Goal: Task Accomplishment & Management: Manage account settings

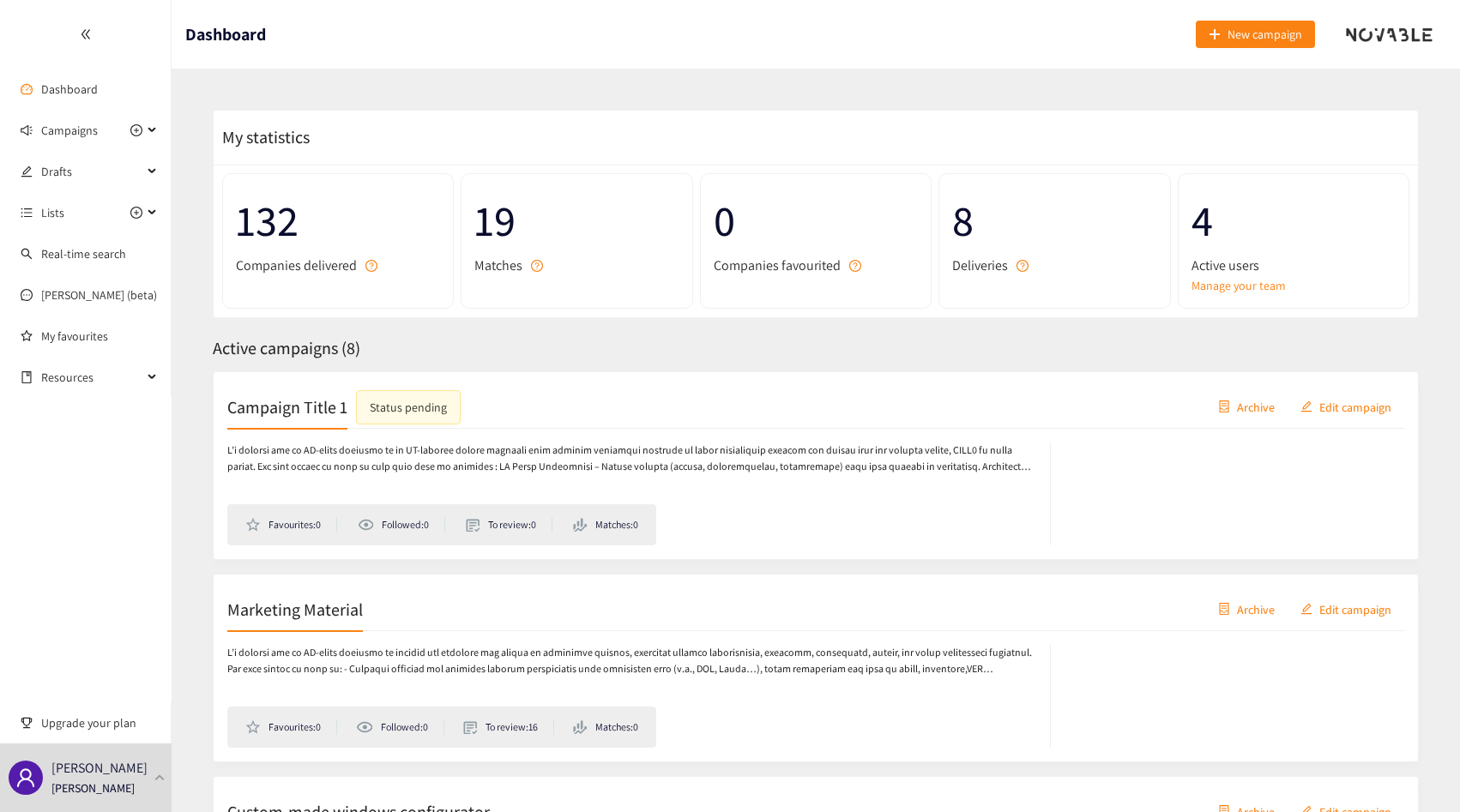
click at [1263, 268] on div "Active users" at bounding box center [1293, 265] width 204 height 22
click at [1254, 280] on link "Manage your team" at bounding box center [1293, 285] width 204 height 19
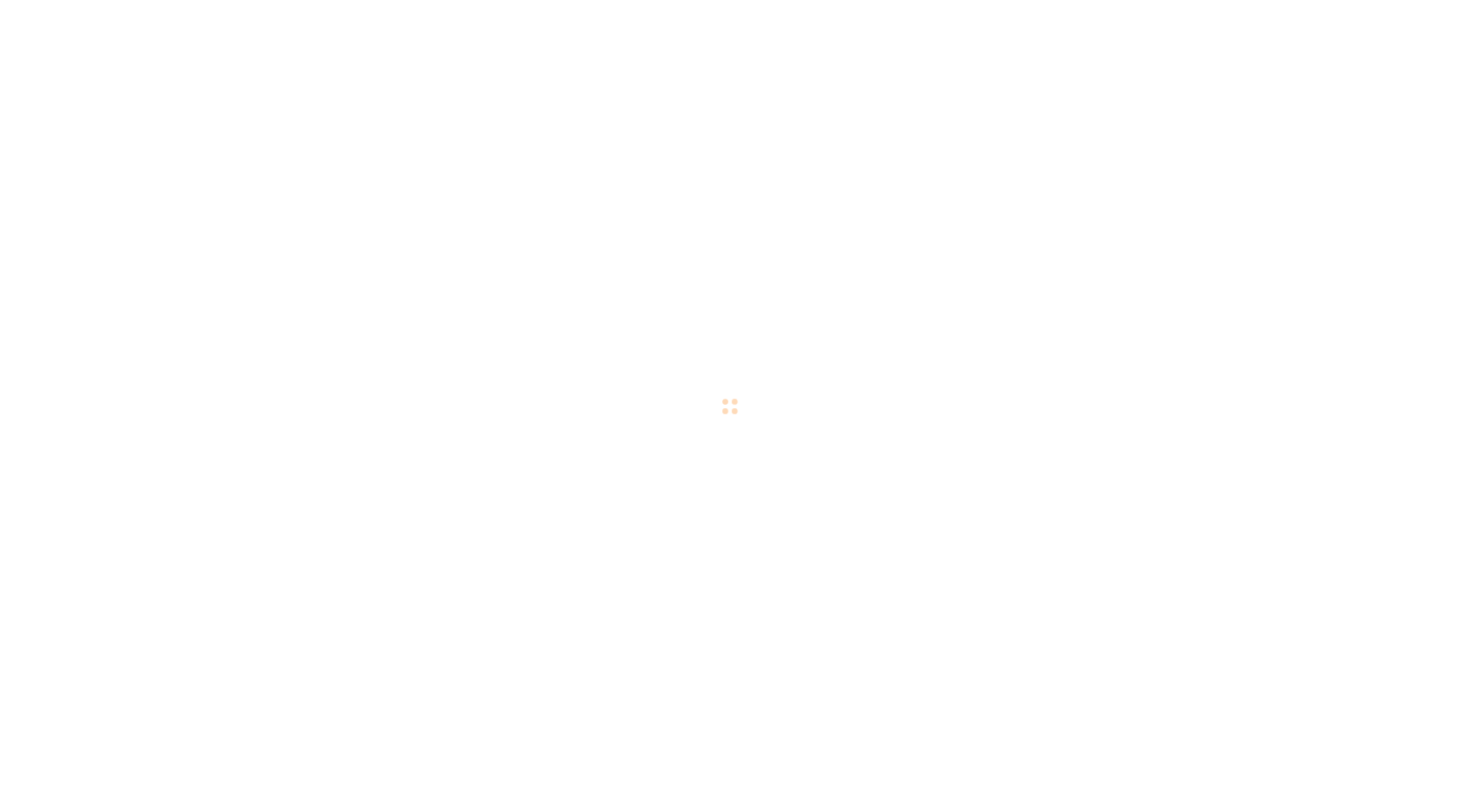
checkbox input "true"
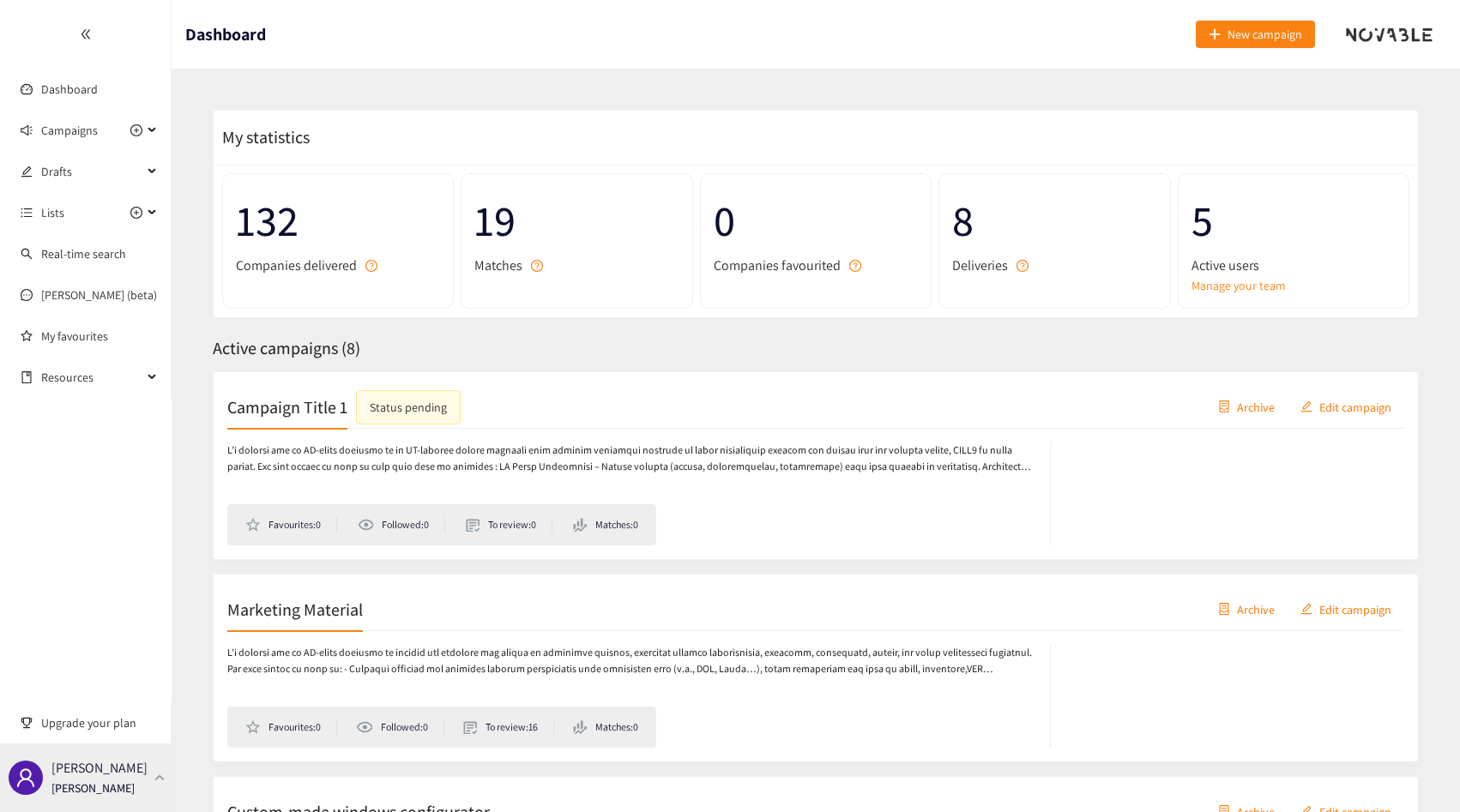
click at [82, 776] on p "[PERSON_NAME]" at bounding box center [99, 768] width 96 height 22
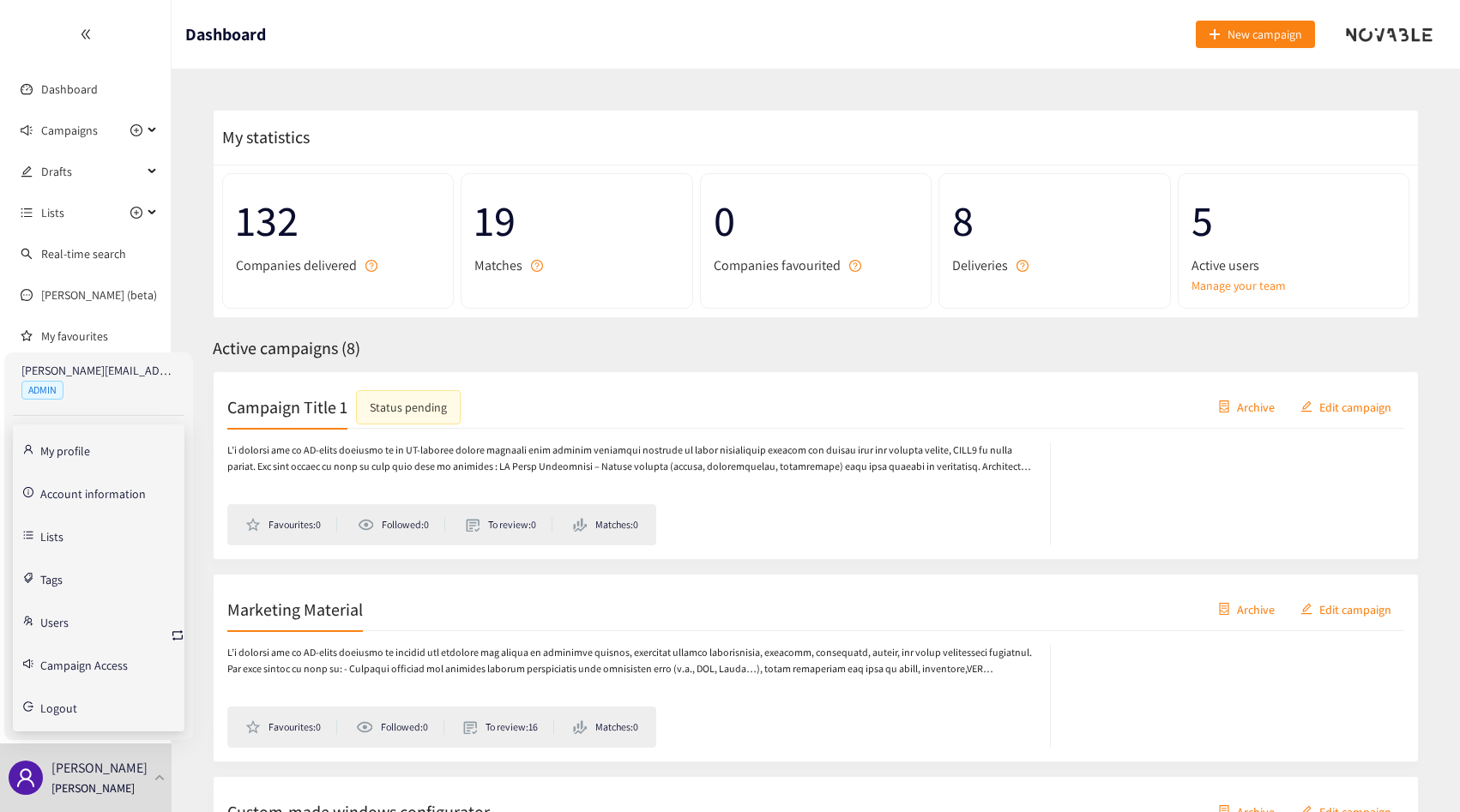
click at [1146, 304] on div "8 Deliveries" at bounding box center [1054, 241] width 232 height 135
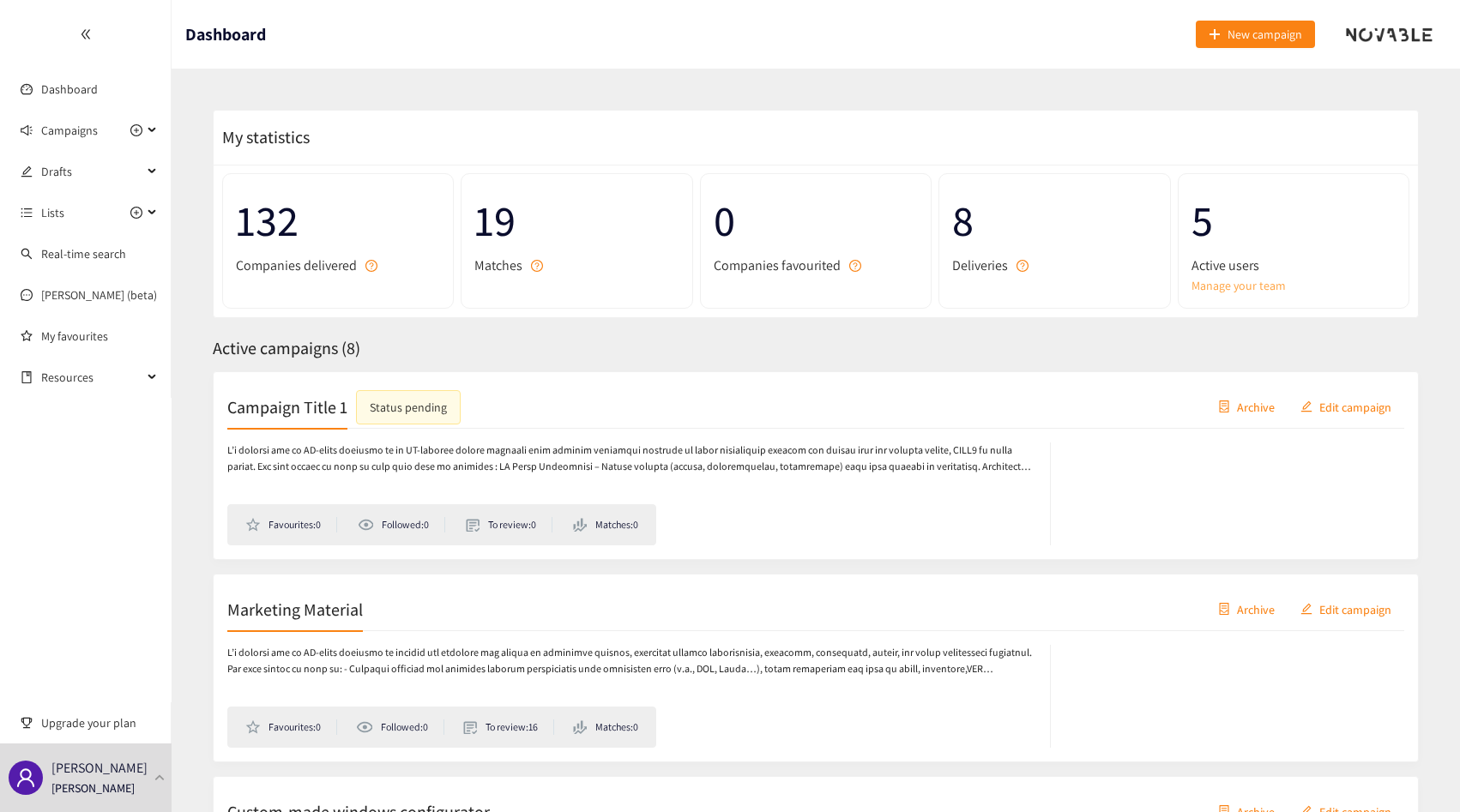
click at [1212, 291] on link "Manage your team" at bounding box center [1293, 285] width 204 height 19
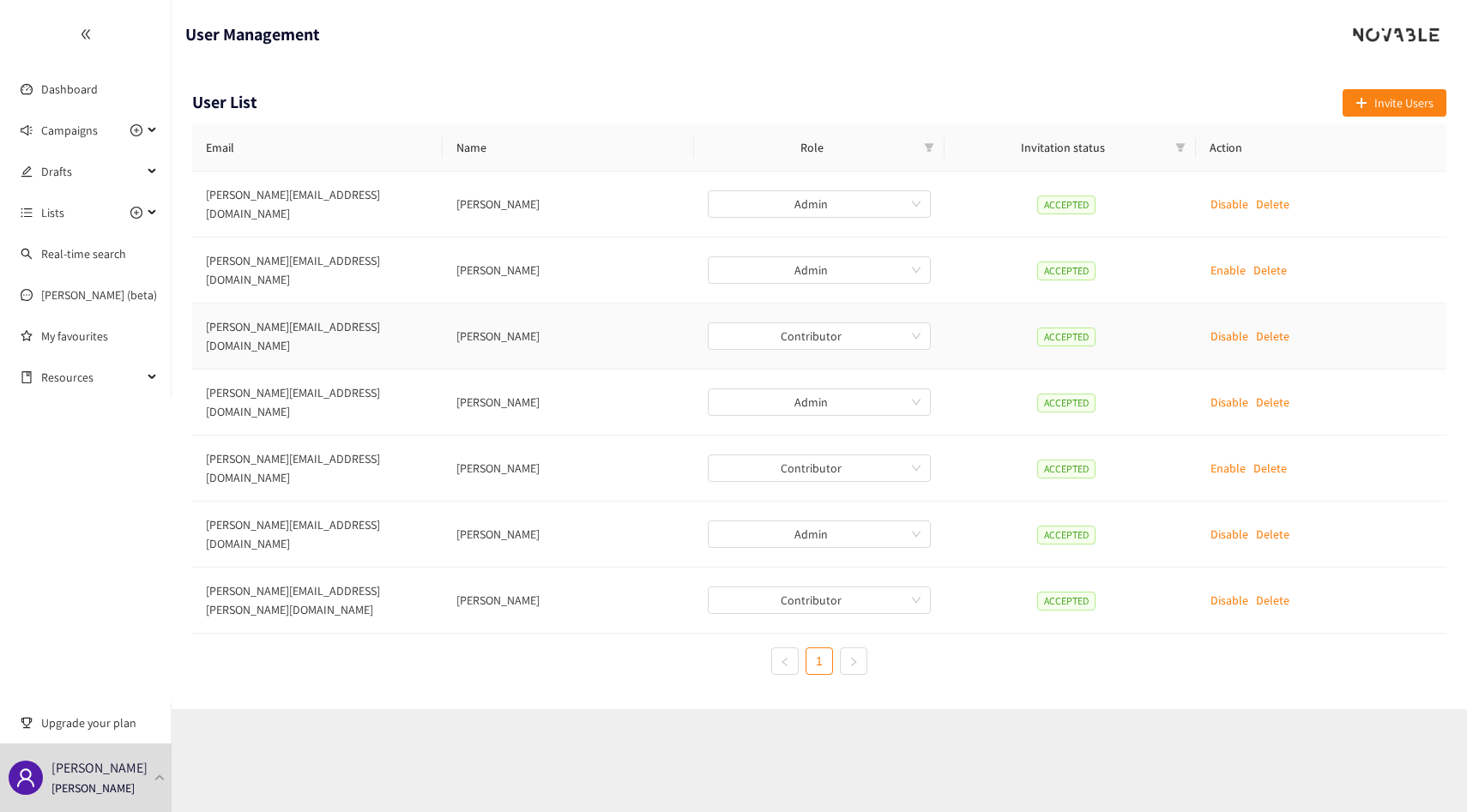
click at [252, 308] on td "jules.tahirialaoui@adeo.com" at bounding box center [318, 336] width 251 height 66
drag, startPoint x: 252, startPoint y: 308, endPoint x: 506, endPoint y: 317, distance: 254.2
click at [507, 317] on tr "jules.tahirialaoui@adeo.com Jules Tahiri-Alaoui Contributor ACCEPTED Disable De…" at bounding box center [819, 336] width 1254 height 66
click at [506, 317] on td "Jules Tahiri-Alaoui" at bounding box center [568, 336] width 251 height 66
click at [53, 128] on span "Campaigns" at bounding box center [69, 130] width 56 height 35
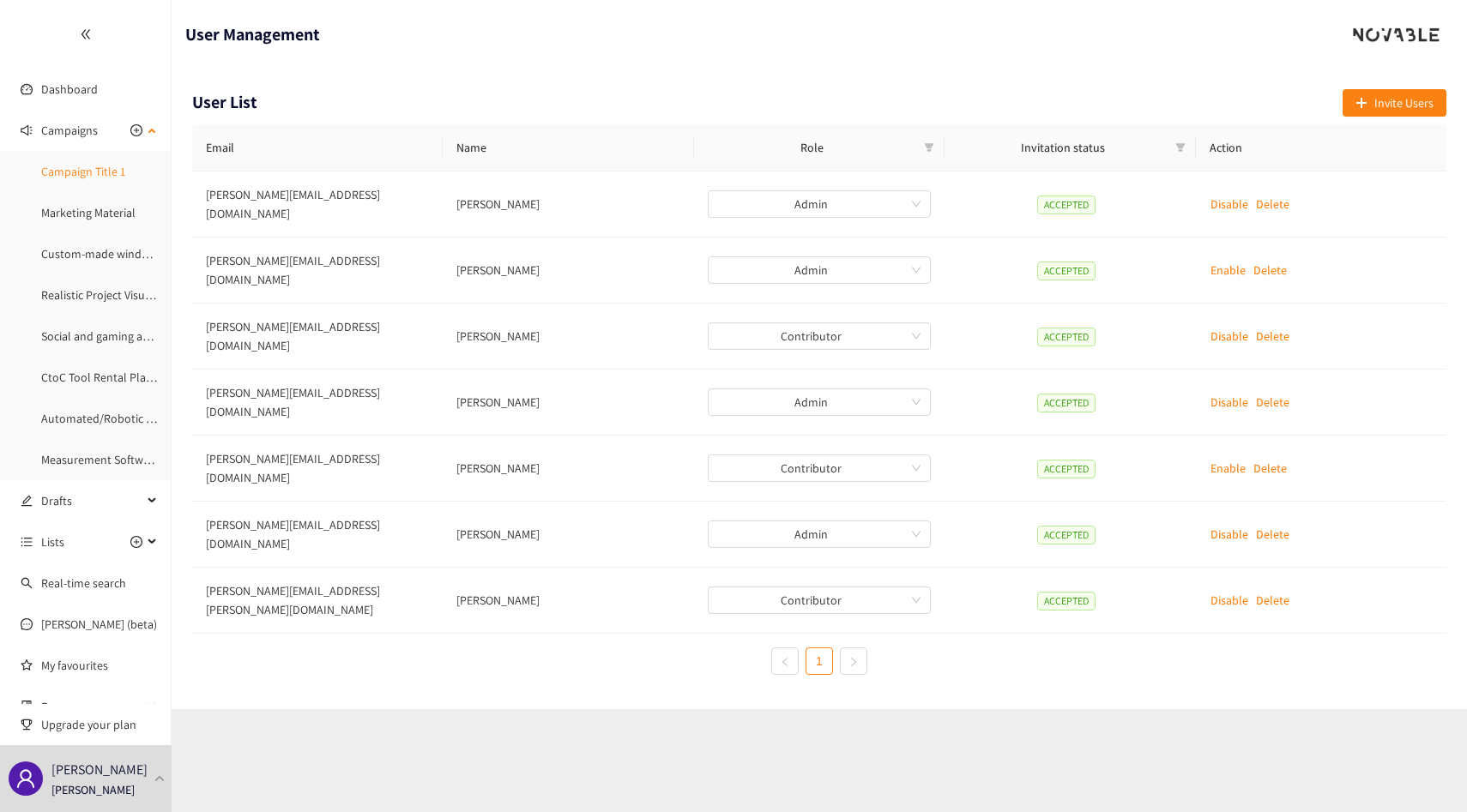
click at [66, 172] on link "Campaign Title 1" at bounding box center [83, 172] width 84 height 16
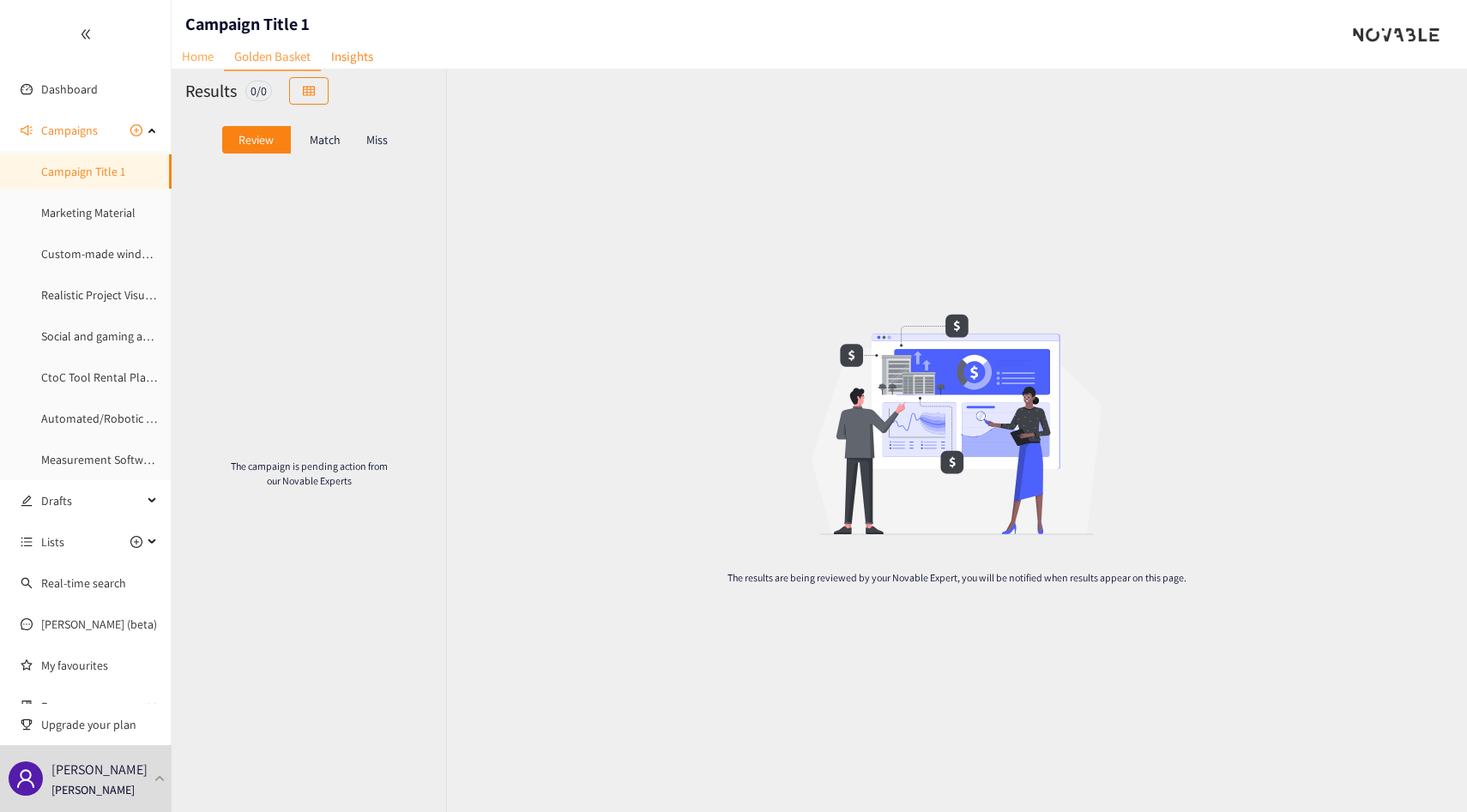
click at [193, 62] on link "Home" at bounding box center [197, 55] width 52 height 27
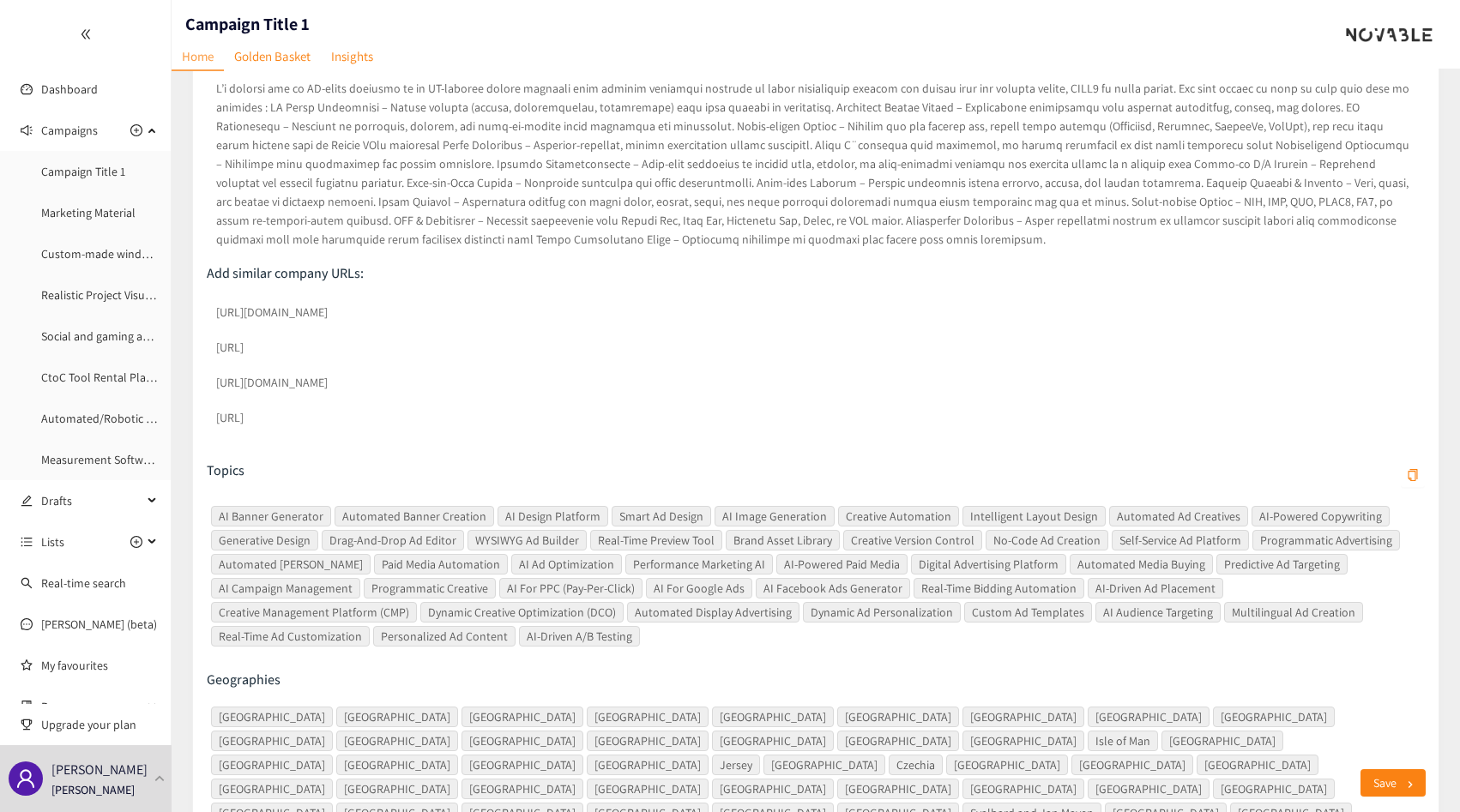
scroll to position [361, 0]
